Goal: Find specific page/section: Find specific page/section

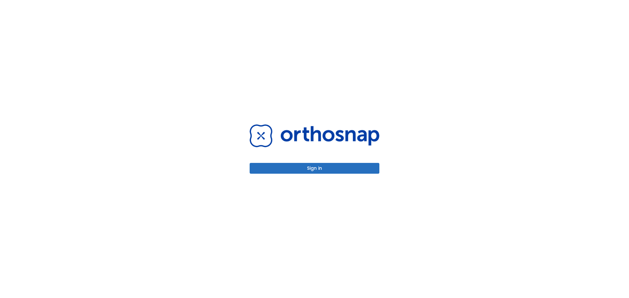
click at [322, 169] on button "Sign in" at bounding box center [315, 168] width 130 height 11
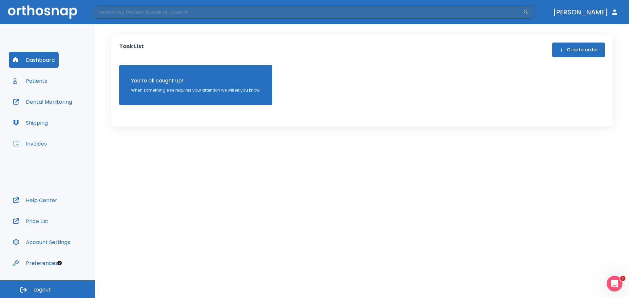
click at [43, 78] on button "Patients" at bounding box center [30, 81] width 42 height 16
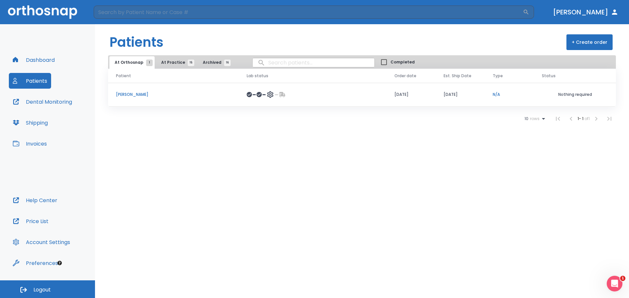
click at [333, 96] on div at bounding box center [313, 95] width 132 height 8
